Goal: Task Accomplishment & Management: Complete application form

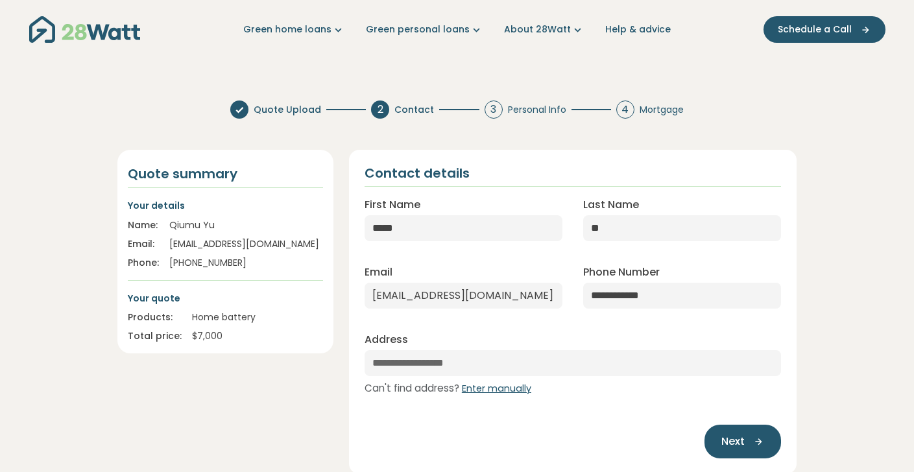
select select "***"
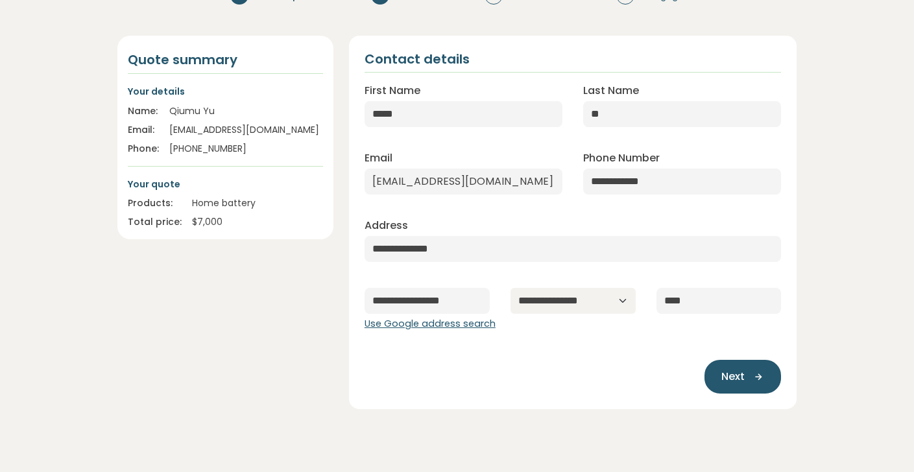
scroll to position [118, 0]
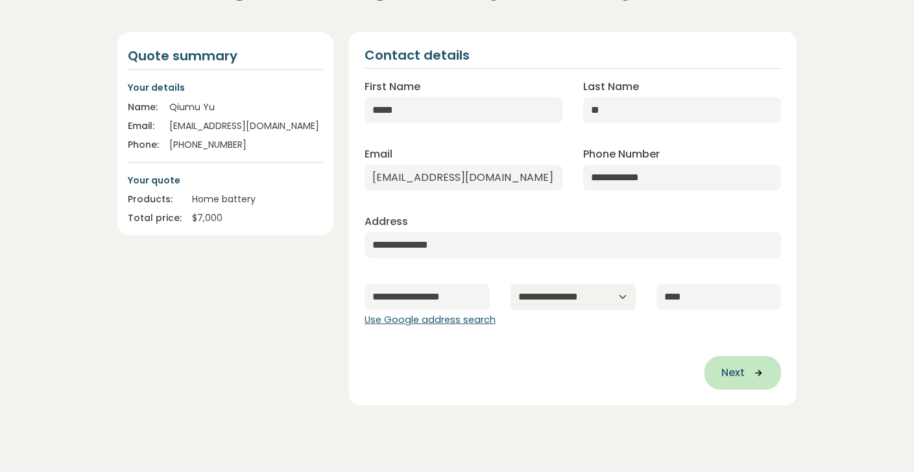
click at [743, 374] on span "Next" at bounding box center [732, 373] width 23 height 16
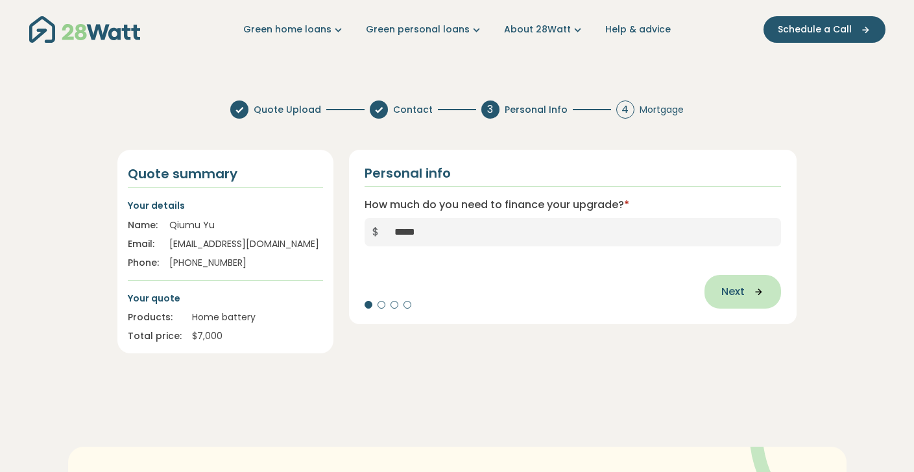
click at [735, 289] on span "Next" at bounding box center [732, 292] width 23 height 16
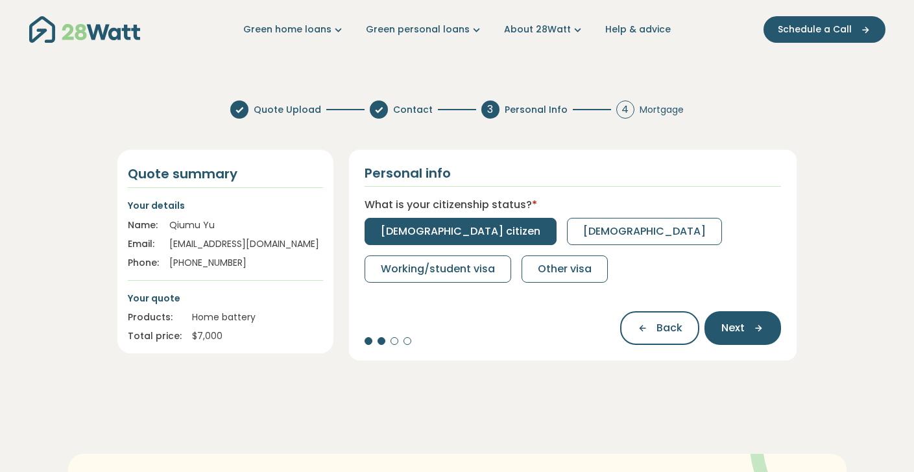
click at [466, 226] on span "[DEMOGRAPHIC_DATA] citizen" at bounding box center [461, 232] width 160 height 16
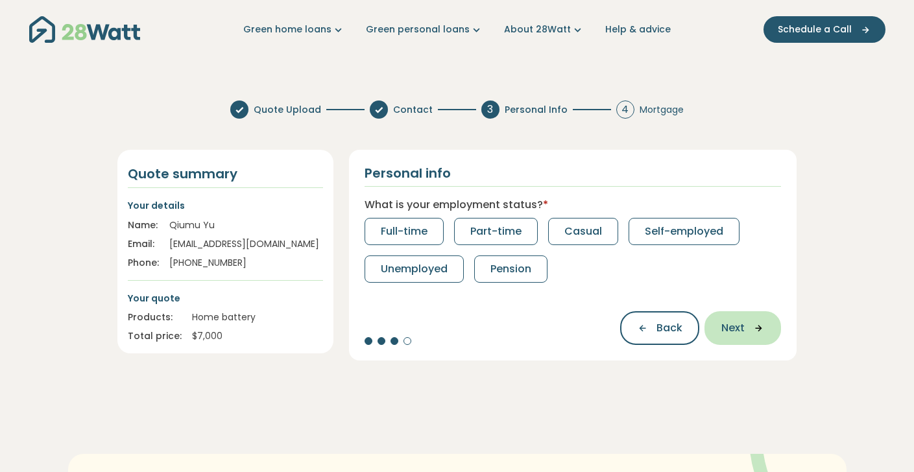
click at [736, 334] on span "Next" at bounding box center [732, 328] width 23 height 16
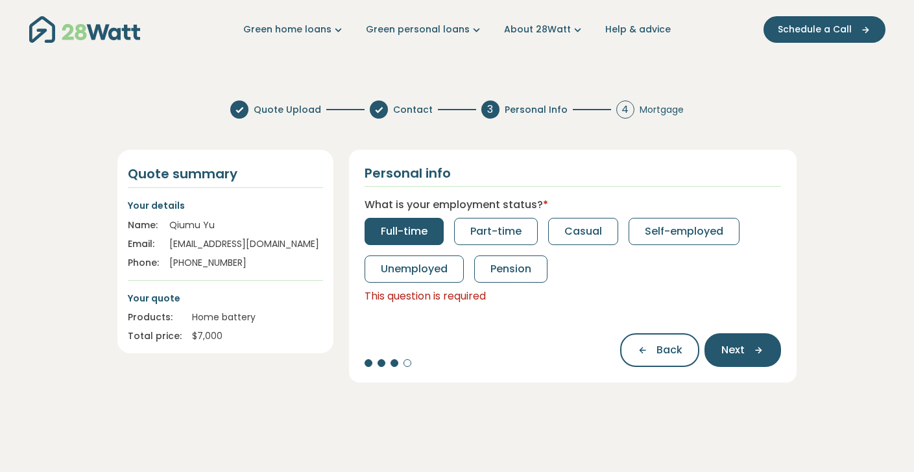
click at [433, 230] on button "Full-time" at bounding box center [404, 231] width 79 height 27
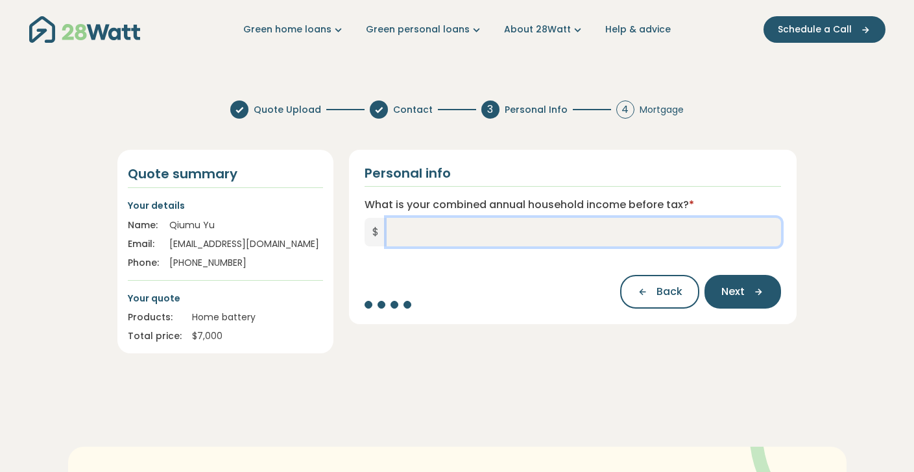
click at [488, 237] on input "What is your combined annual household income before tax? *" at bounding box center [584, 232] width 395 height 29
